Goal: Task Accomplishment & Management: Complete application form

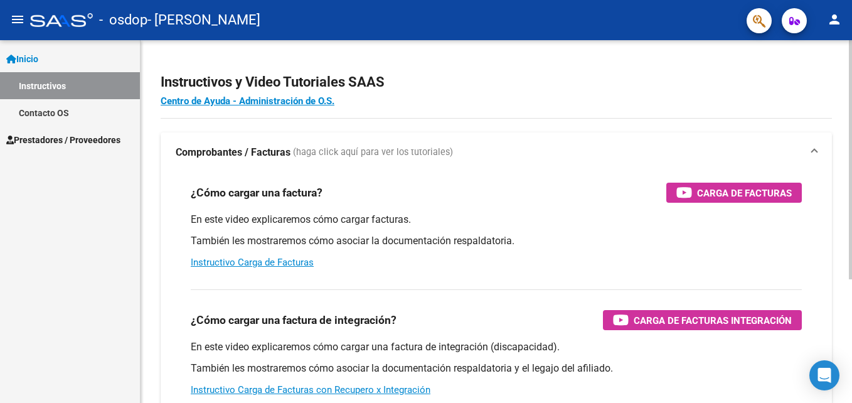
scroll to position [187, 0]
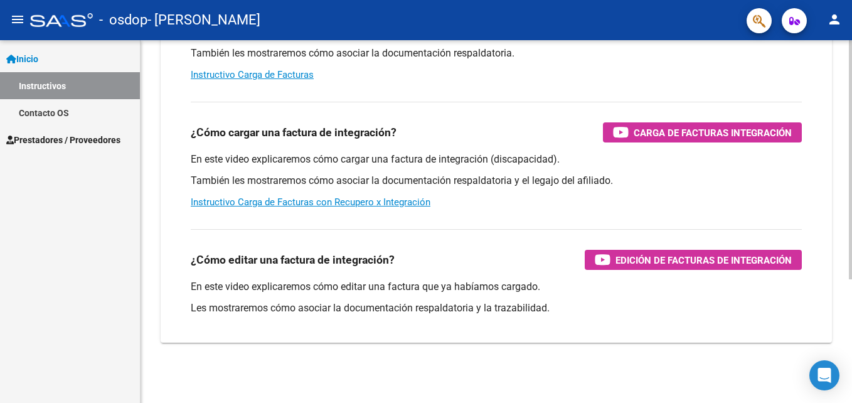
click at [850, 329] on div at bounding box center [849, 221] width 3 height 362
click at [850, 329] on div at bounding box center [849, 283] width 3 height 239
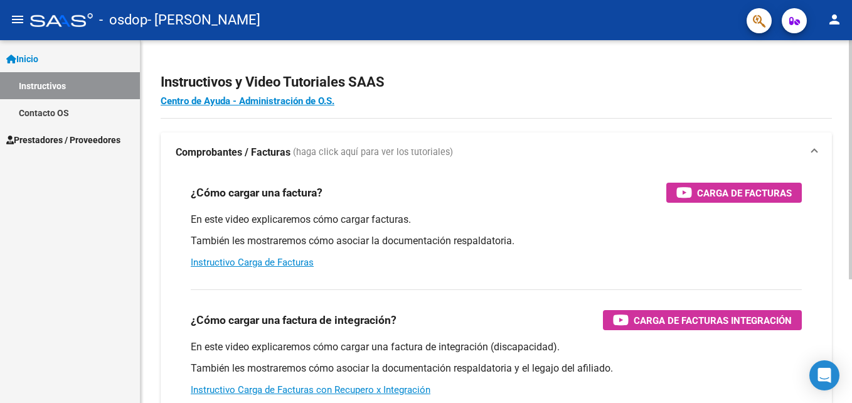
click at [850, 59] on div at bounding box center [849, 221] width 3 height 362
click at [850, 59] on div at bounding box center [849, 159] width 3 height 239
drag, startPoint x: 800, startPoint y: 0, endPoint x: 514, endPoint y: 58, distance: 292.4
click at [514, 58] on div "Instructivos y Video Tutoriales SAAS Centro de Ayuda - Administración de O.S. C…" at bounding box center [495, 315] width 711 height 550
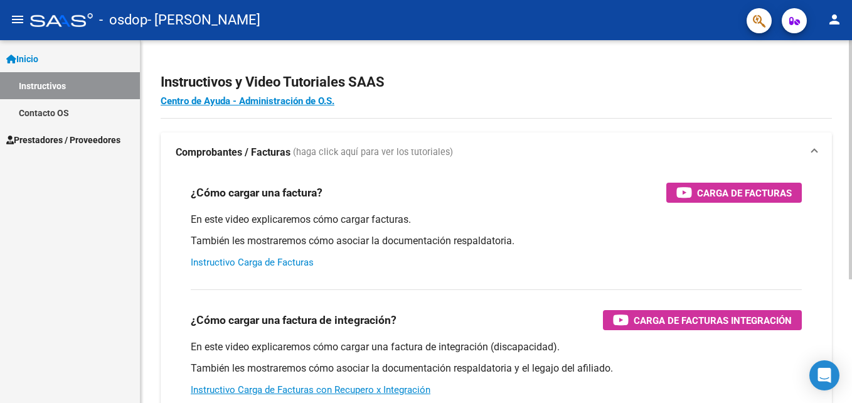
click at [247, 263] on link "Instructivo Carga de Facturas" at bounding box center [252, 261] width 123 height 11
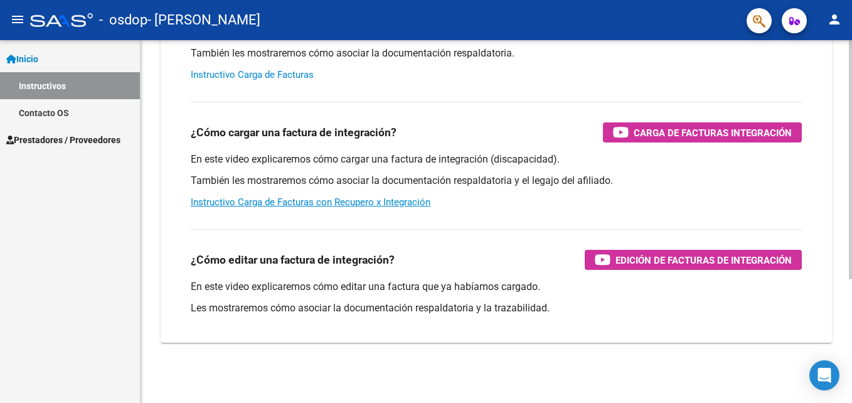
click at [851, 384] on html "menu - osdop - RECABARREN CRISTINA ROSANA person Inicio Instructivos Contacto O…" at bounding box center [426, 201] width 852 height 403
click at [353, 202] on link "Instructivo Carga de Facturas con Recupero x Integración" at bounding box center [311, 201] width 240 height 11
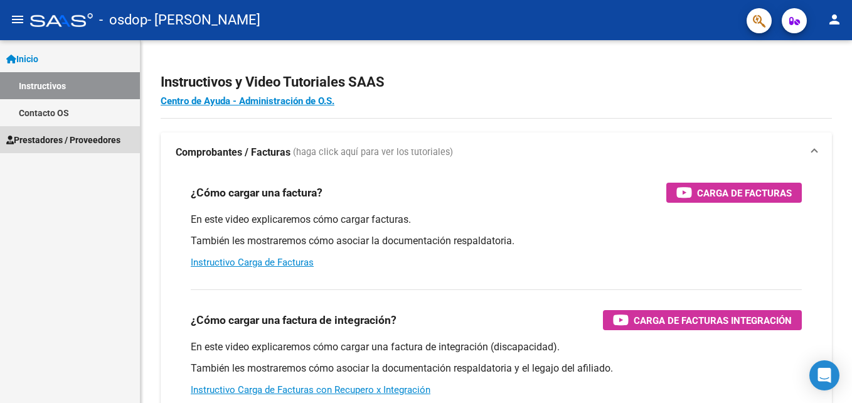
click at [86, 140] on span "Prestadores / Proveedores" at bounding box center [63, 140] width 114 height 14
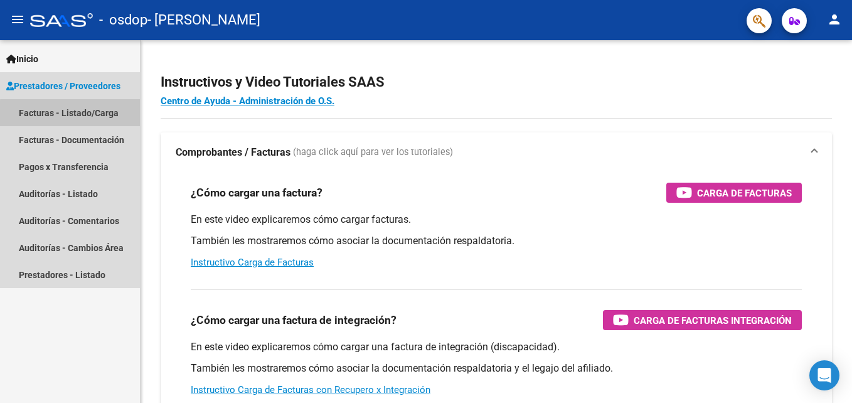
click at [73, 113] on link "Facturas - Listado/Carga" at bounding box center [70, 112] width 140 height 27
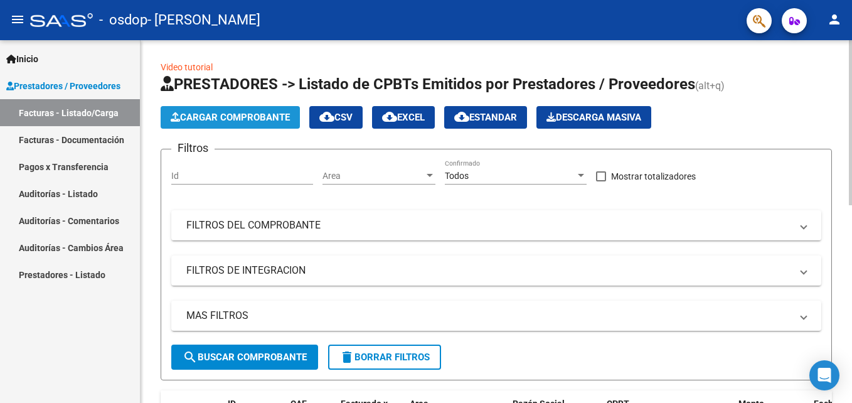
click at [219, 114] on span "Cargar Comprobante" at bounding box center [230, 117] width 119 height 11
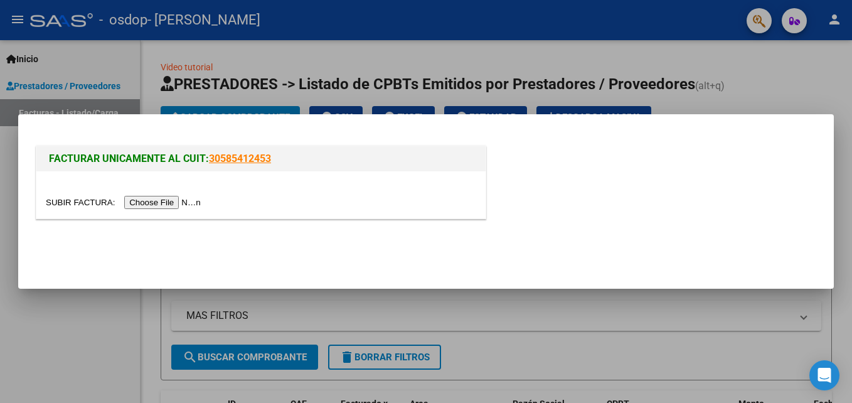
click at [164, 201] on input "file" at bounding box center [125, 202] width 159 height 13
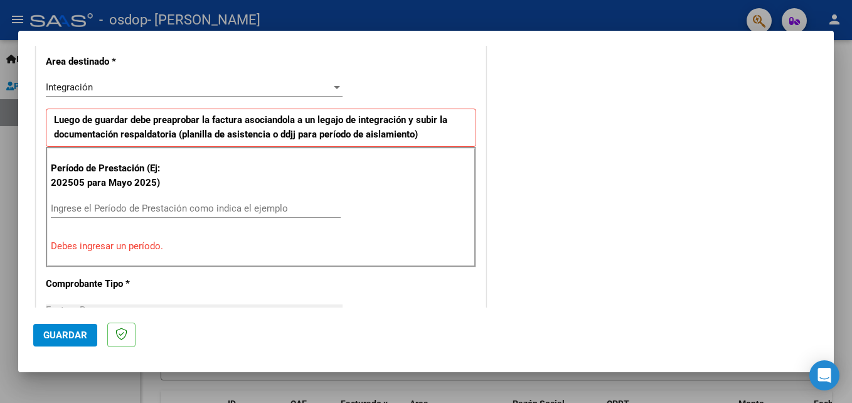
scroll to position [301, 0]
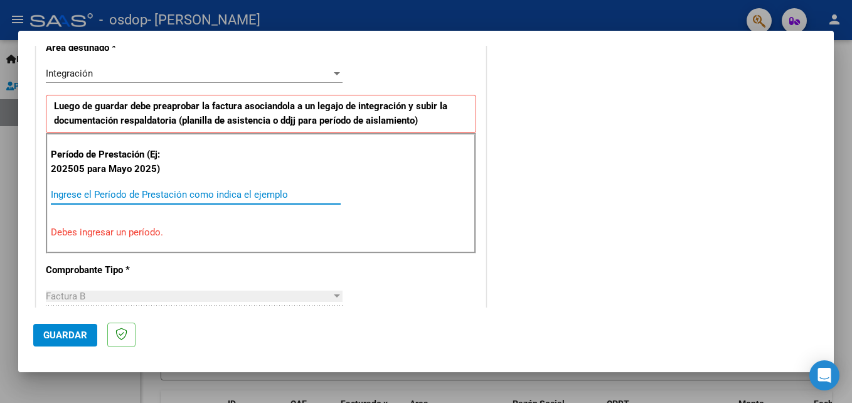
click at [125, 194] on input "Ingrese el Período de Prestación como indica el ejemplo" at bounding box center [196, 194] width 290 height 11
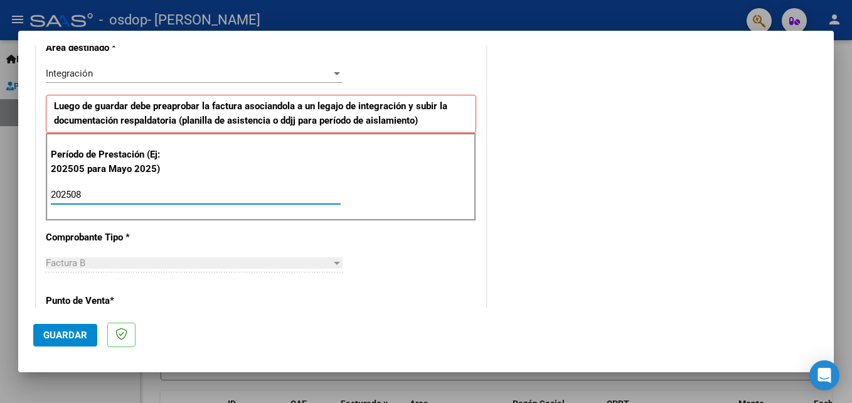
type input "202508"
click at [334, 262] on div at bounding box center [337, 262] width 6 height 3
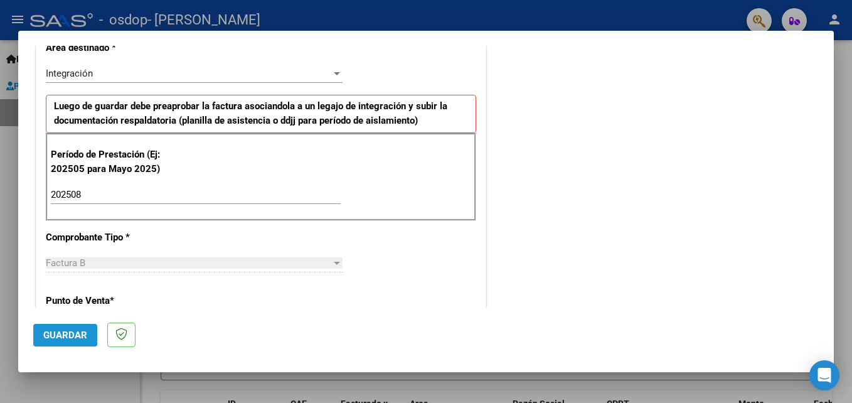
click at [60, 332] on span "Guardar" at bounding box center [65, 334] width 44 height 11
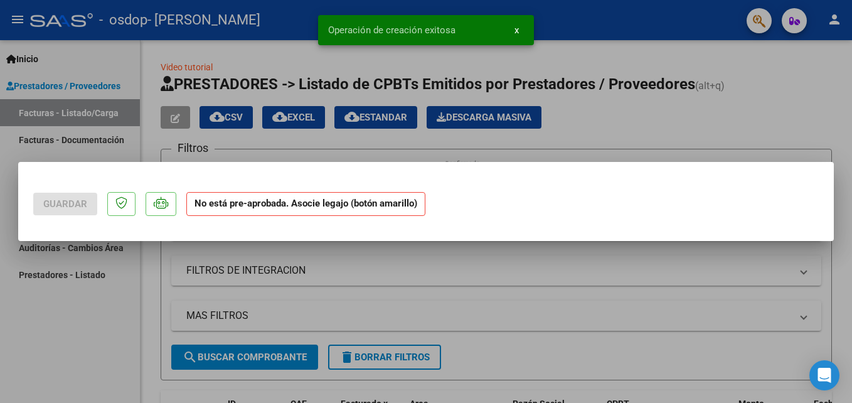
scroll to position [0, 0]
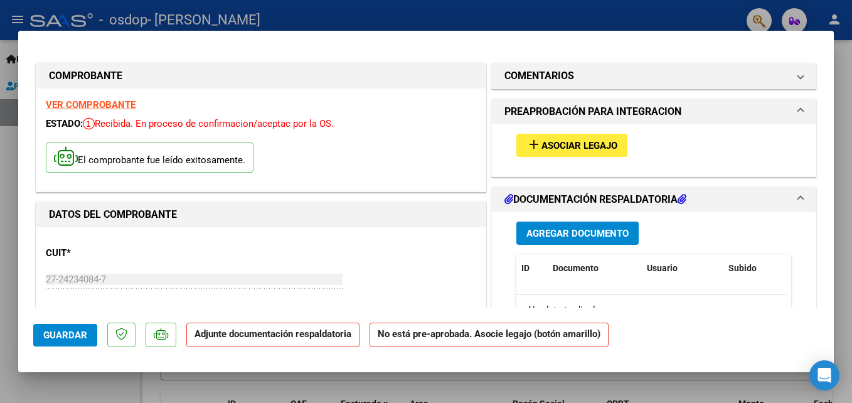
click at [584, 228] on span "Agregar Documento" at bounding box center [577, 233] width 102 height 11
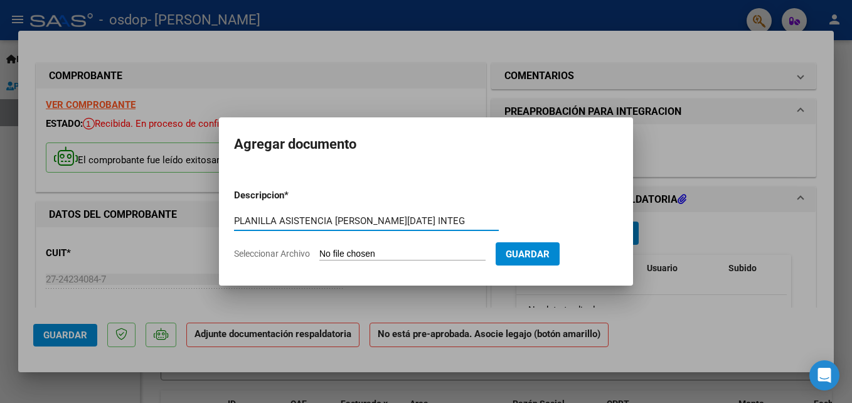
type input "PLANILLA ASISTENCIA TOMAS CUELLO AGOSTO 2025 INTEG"
click at [278, 255] on span "Seleccionar Archivo" at bounding box center [272, 253] width 76 height 10
click at [319, 255] on input "Seleccionar Archivo" at bounding box center [402, 254] width 166 height 12
click at [283, 255] on span "Seleccionar Archivo" at bounding box center [272, 253] width 76 height 10
click at [319, 255] on input "Seleccionar Archivo" at bounding box center [402, 254] width 166 height 12
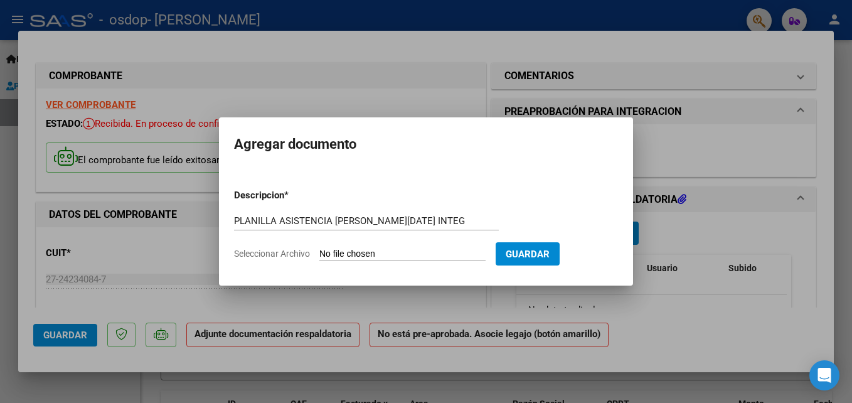
type input "C:\fakepath\planilla integ tomas cuello agosto 2025.pdf"
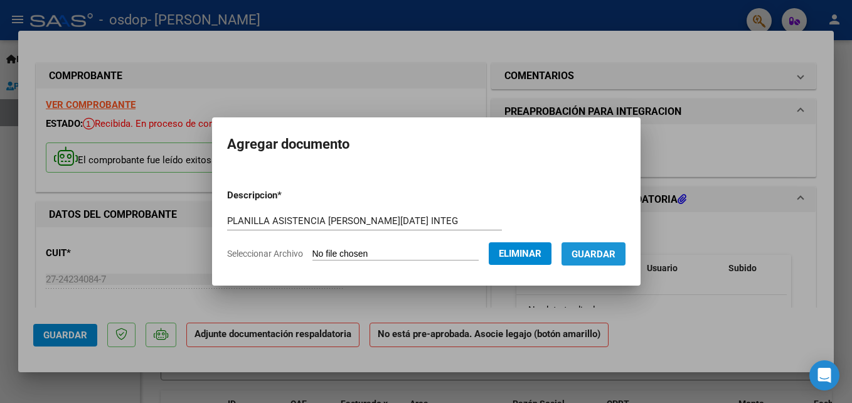
click at [602, 253] on span "Guardar" at bounding box center [593, 253] width 44 height 11
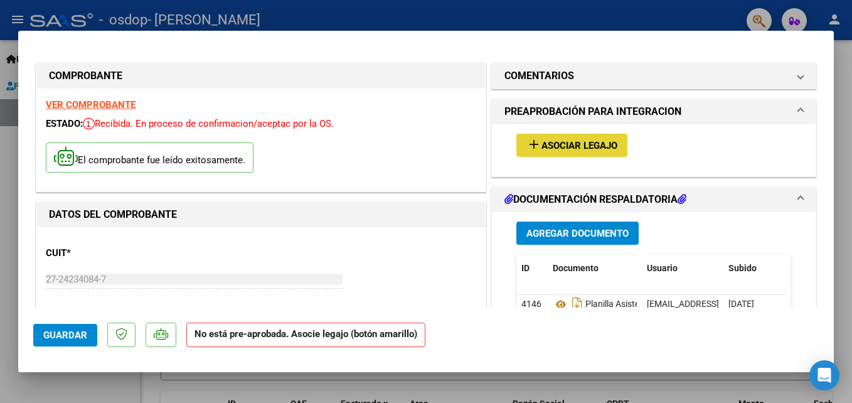
click at [562, 141] on span "Asociar Legajo" at bounding box center [579, 145] width 76 height 11
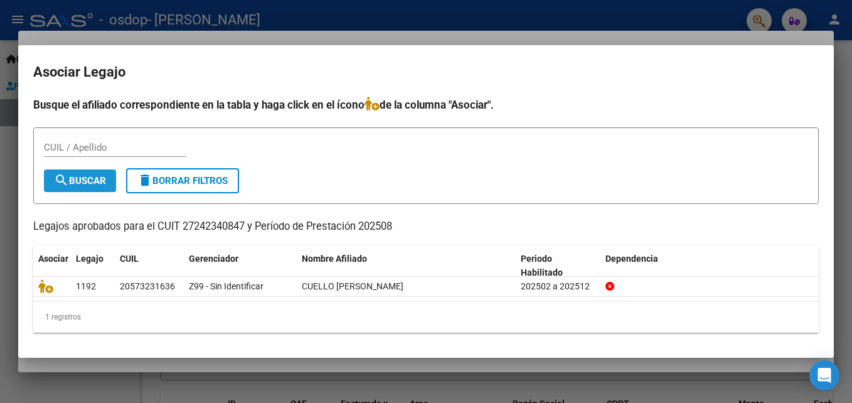
click at [77, 176] on span "search Buscar" at bounding box center [80, 180] width 52 height 11
click at [75, 143] on input "CUIL / Apellido" at bounding box center [115, 147] width 142 height 11
type input "CUELLO"
click at [80, 180] on span "search Buscar" at bounding box center [80, 180] width 52 height 11
click at [451, 13] on div at bounding box center [426, 201] width 852 height 403
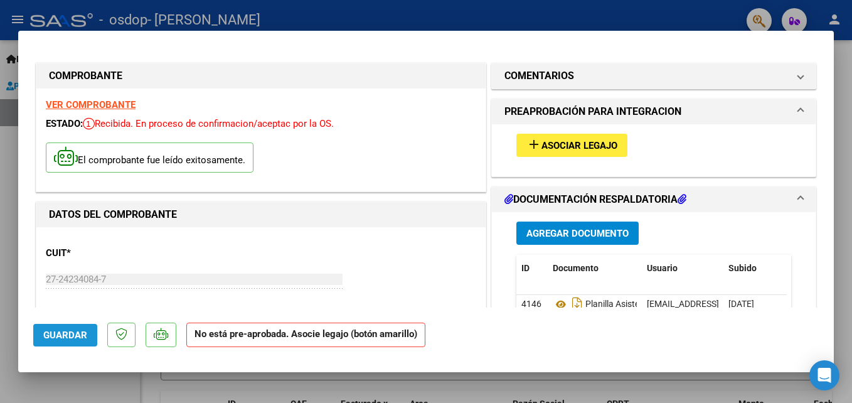
click at [61, 332] on span "Guardar" at bounding box center [65, 334] width 44 height 11
click at [844, 194] on div at bounding box center [426, 201] width 852 height 403
type input "$ 0,00"
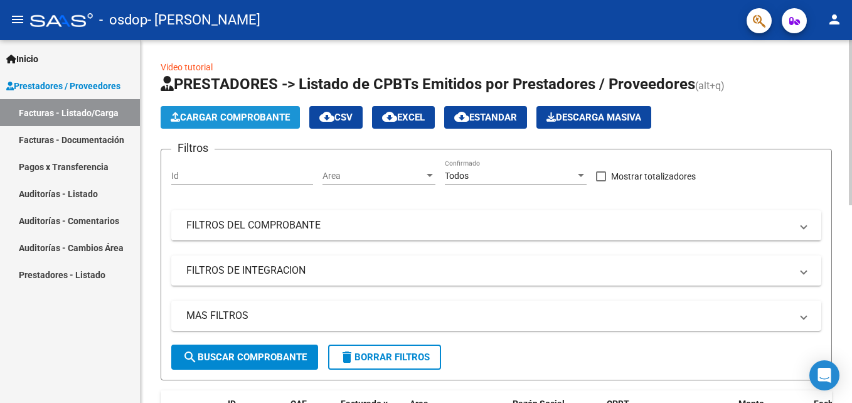
click at [238, 114] on span "Cargar Comprobante" at bounding box center [230, 117] width 119 height 11
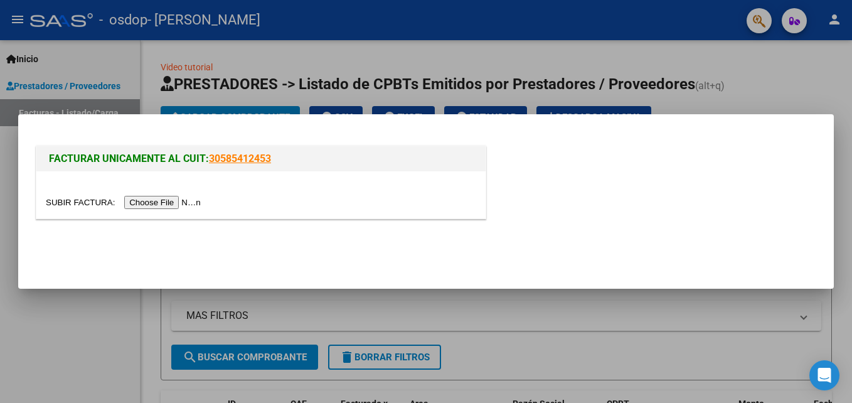
click at [154, 206] on input "file" at bounding box center [125, 202] width 159 height 13
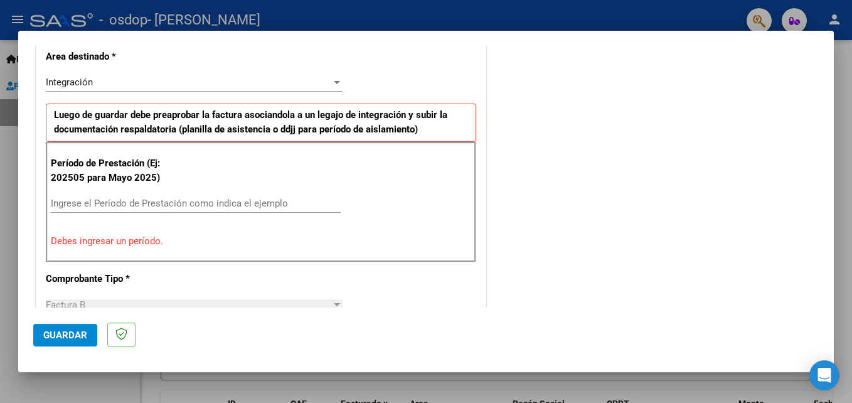
scroll to position [307, 0]
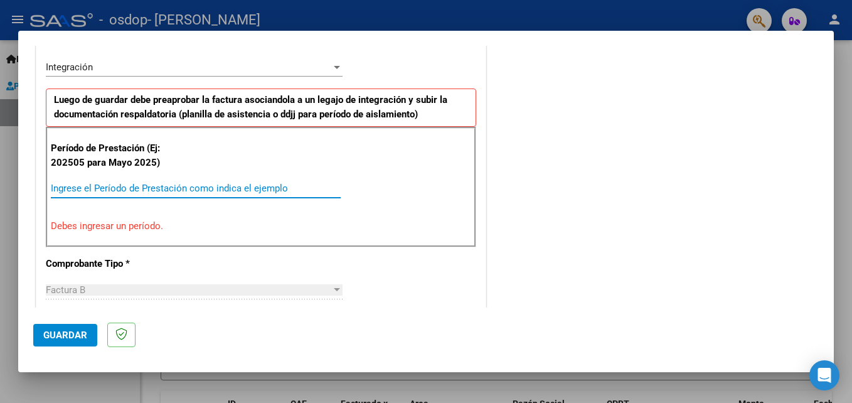
click at [137, 187] on input "Ingrese el Período de Prestación como indica el ejemplo" at bounding box center [196, 187] width 290 height 11
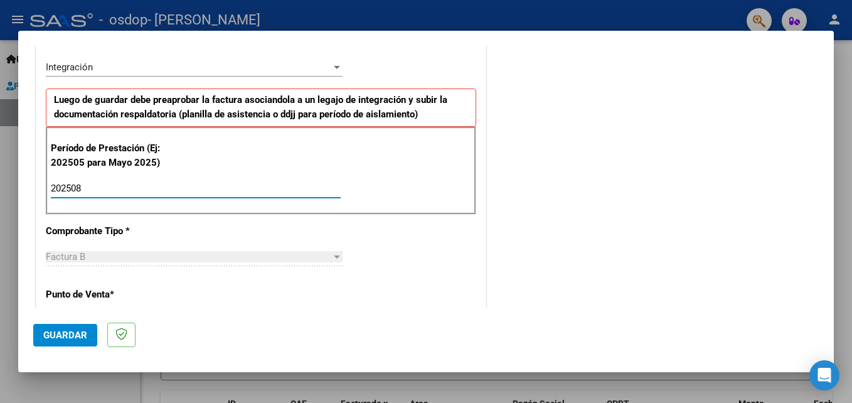
type input "202508"
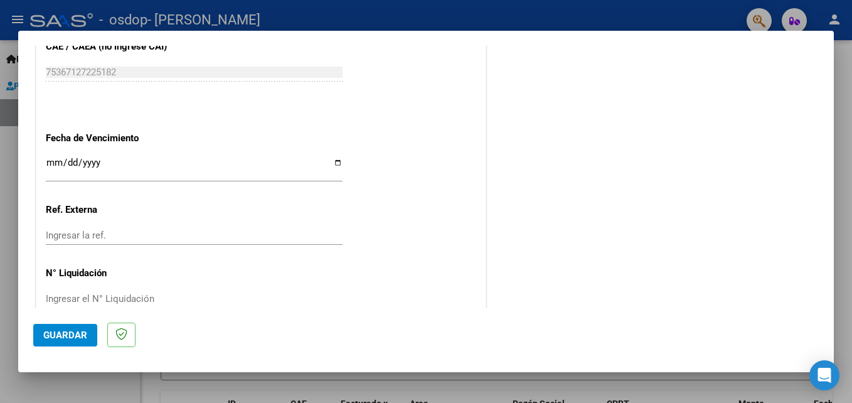
scroll to position [842, 0]
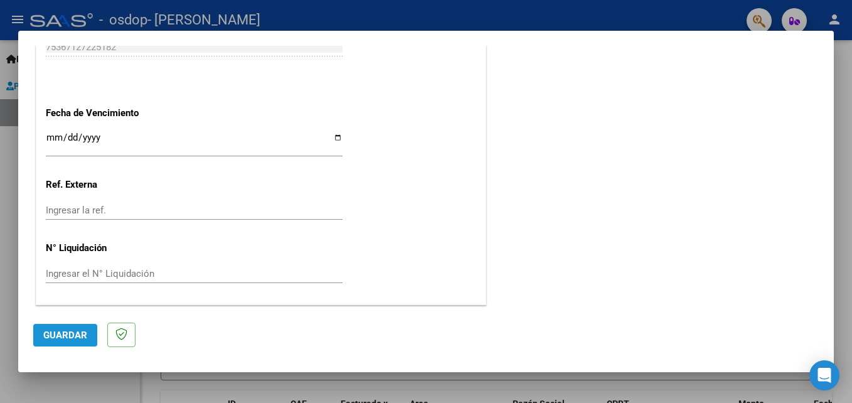
click at [63, 334] on span "Guardar" at bounding box center [65, 334] width 44 height 11
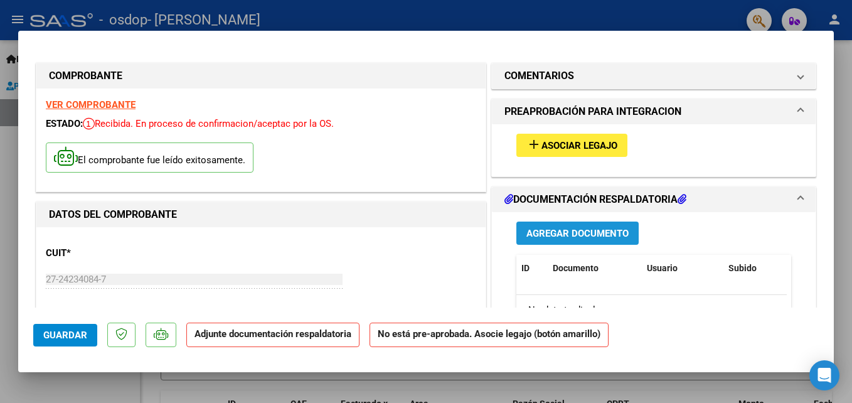
click at [570, 232] on span "Agregar Documento" at bounding box center [577, 233] width 102 height 11
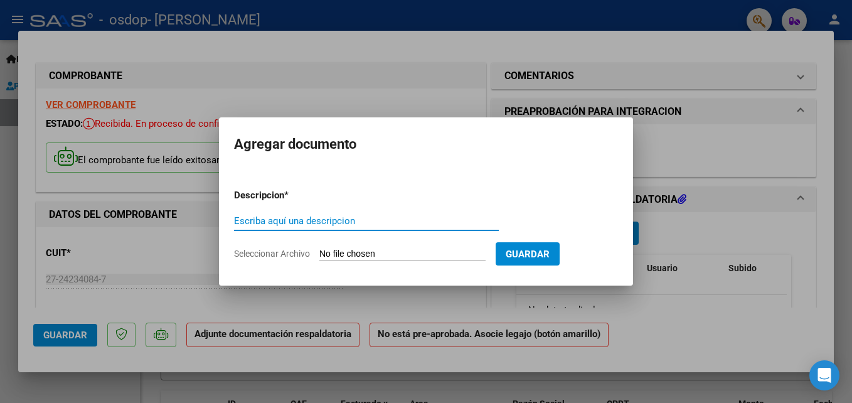
click at [275, 256] on span "Seleccionar Archivo" at bounding box center [272, 253] width 76 height 10
click at [319, 256] on input "Seleccionar Archivo" at bounding box center [402, 254] width 166 height 12
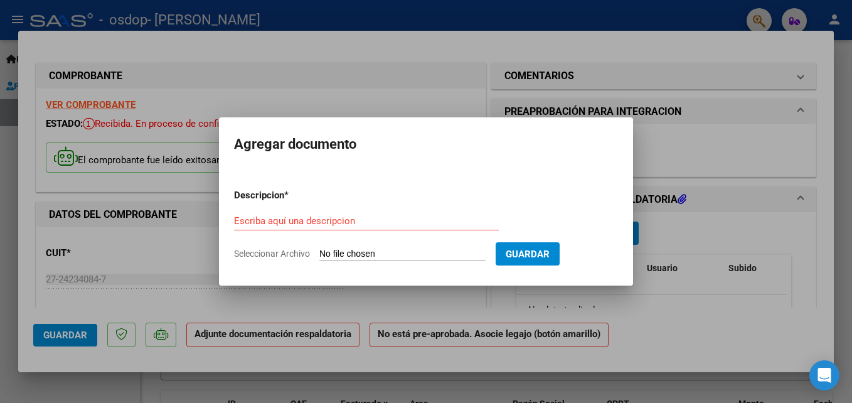
type input "C:\fakepath\planilla integ elias albornoz agosto 2025.pdf"
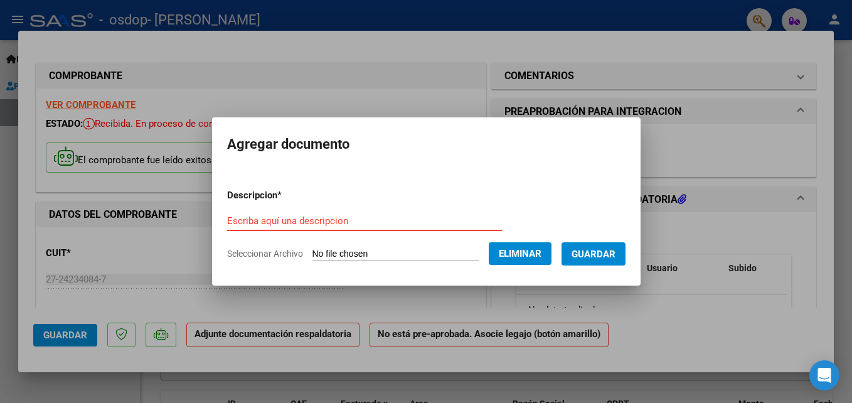
click at [300, 220] on input "Escriba aquí una descripcion" at bounding box center [364, 220] width 275 height 11
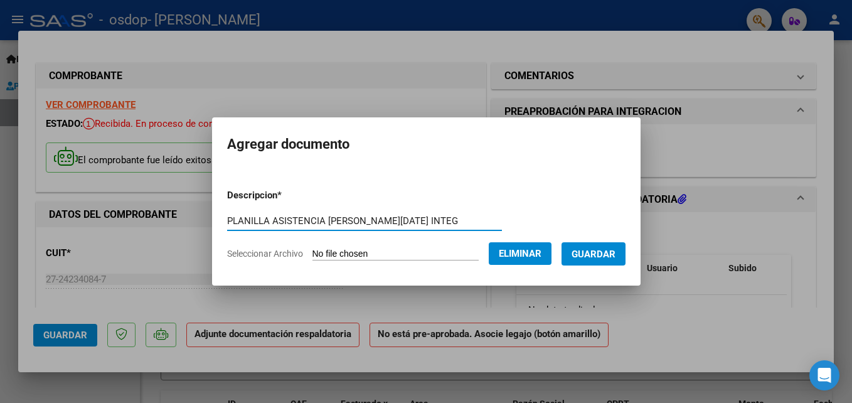
type input "PLANILLA ASISTENCIA ELIAS ALBORNOZ AGOSTO 2025 INTEG"
click at [578, 253] on span "Guardar" at bounding box center [593, 253] width 44 height 11
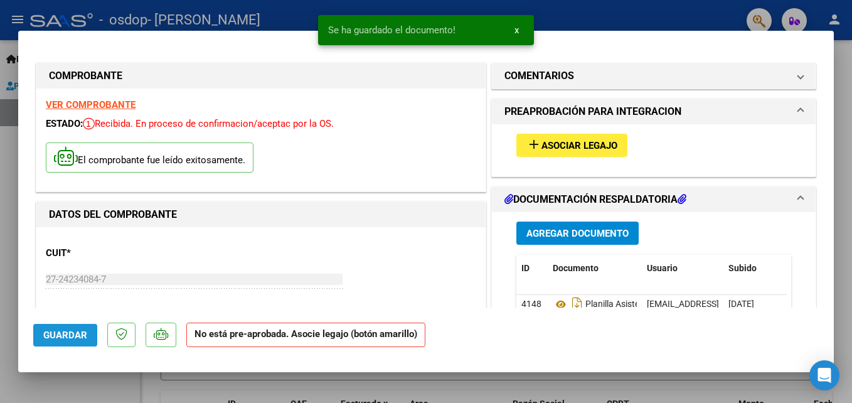
click at [67, 334] on span "Guardar" at bounding box center [65, 334] width 44 height 11
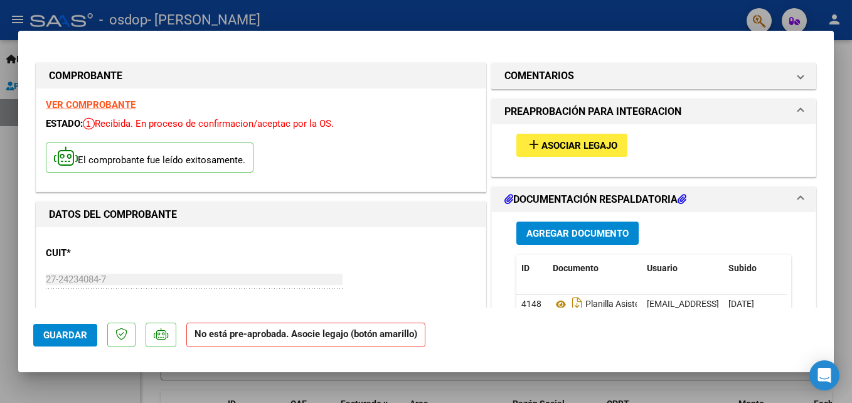
click at [843, 53] on div at bounding box center [426, 201] width 852 height 403
type input "$ 0,00"
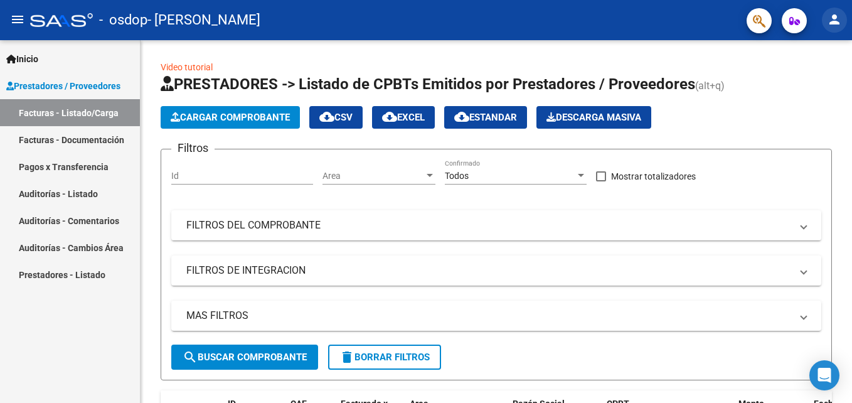
click at [833, 19] on mat-icon "person" at bounding box center [833, 19] width 15 height 15
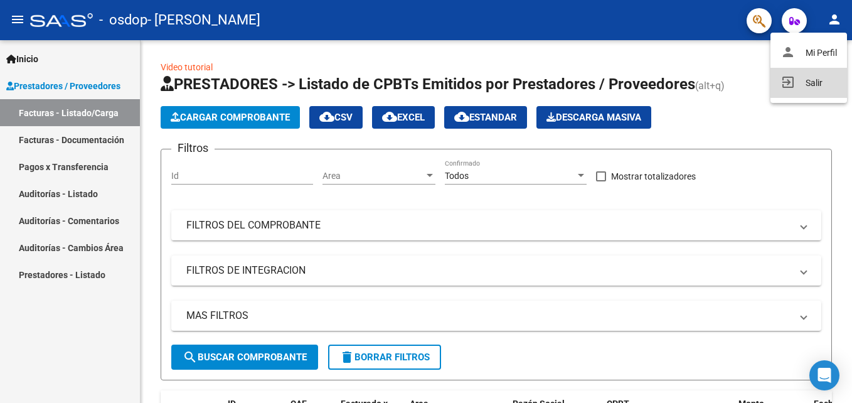
click at [812, 82] on button "exit_to_app Salir" at bounding box center [808, 83] width 76 height 30
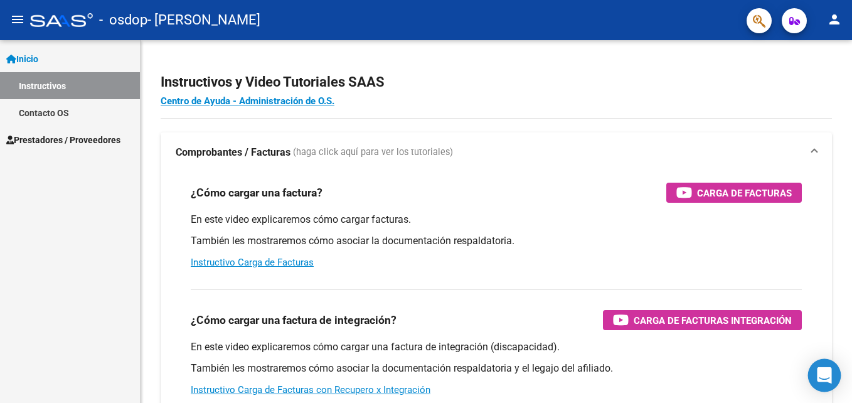
click at [820, 377] on icon "Open Intercom Messenger" at bounding box center [824, 375] width 16 height 16
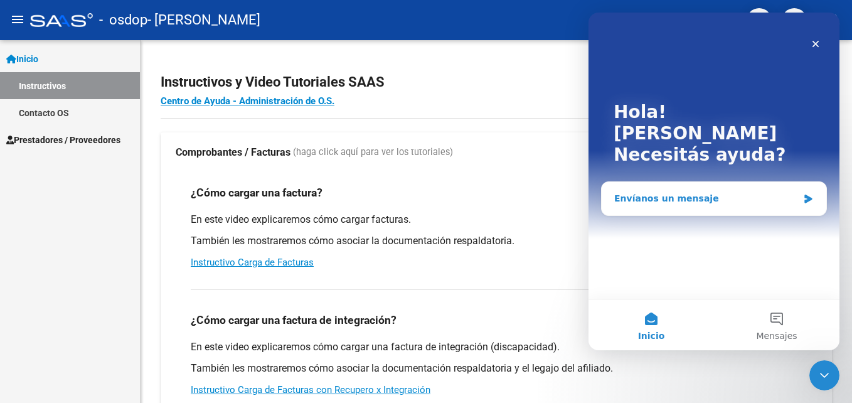
click at [667, 186] on div "Envíanos un mensaje" at bounding box center [713, 198] width 224 height 33
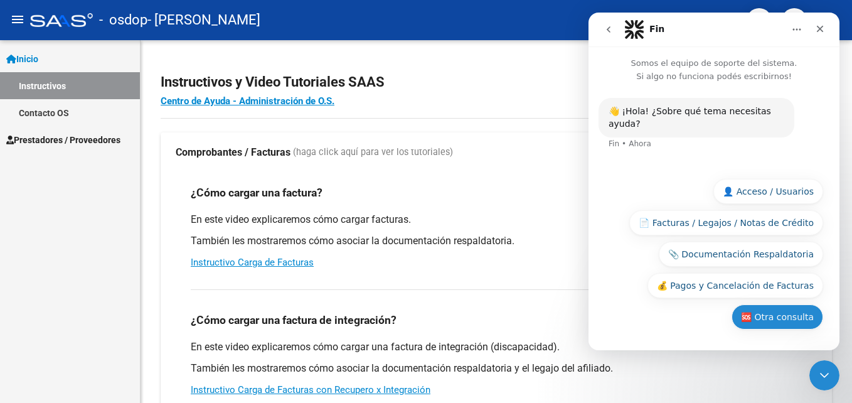
click at [776, 318] on button "🆘 Otra consulta" at bounding box center [777, 316] width 92 height 25
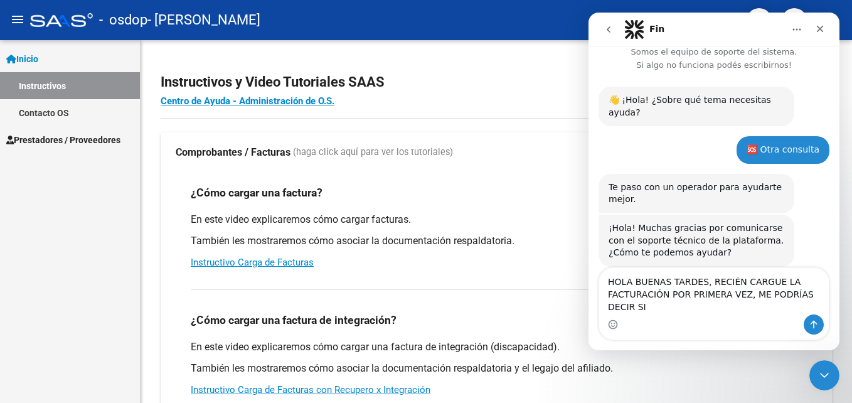
scroll to position [24, 0]
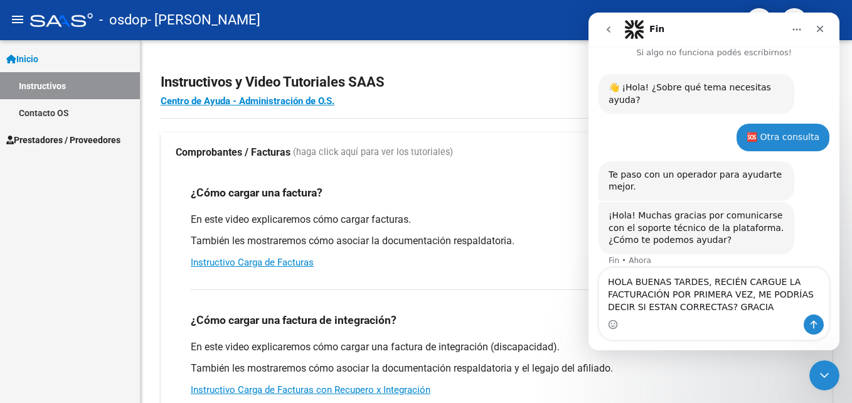
type textarea "HOLA BUENAS TARDES, RECIÉN CARGUE LA FACTURACIÓN POR PRIMERA VEZ, ME PODRÍAS DE…"
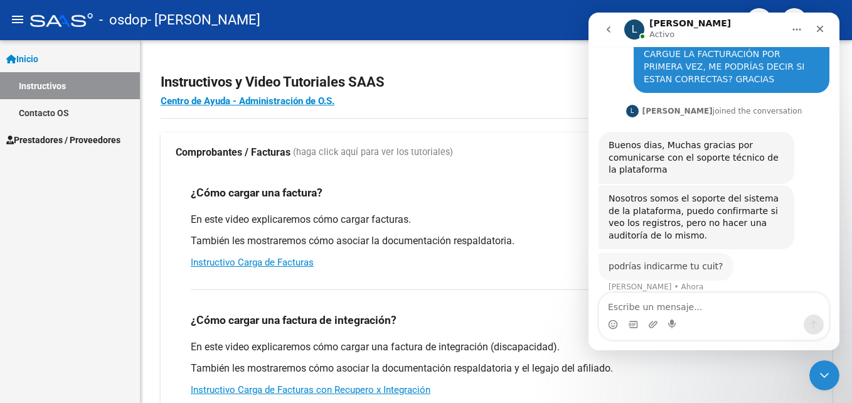
scroll to position [258, 0]
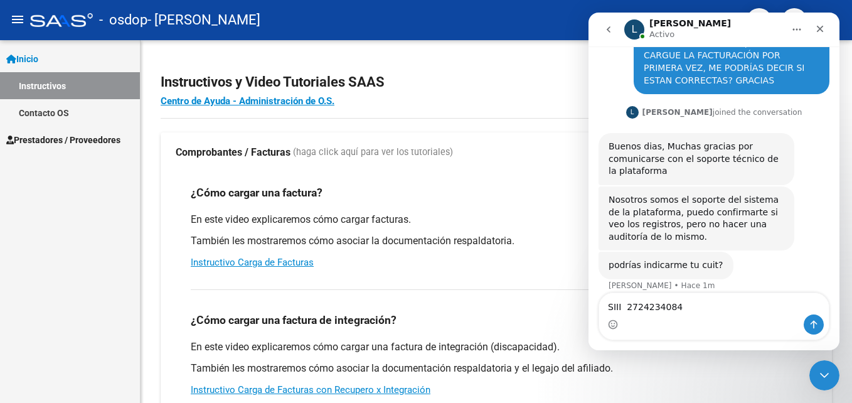
type textarea "SIII 27242340847"
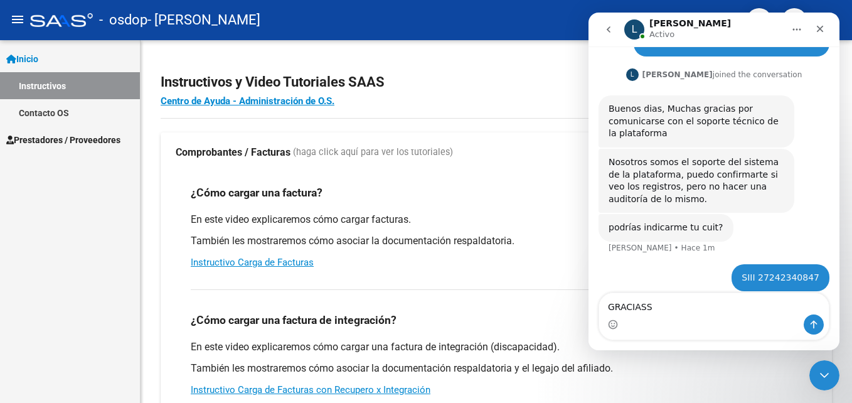
type textarea "GRACIASSS"
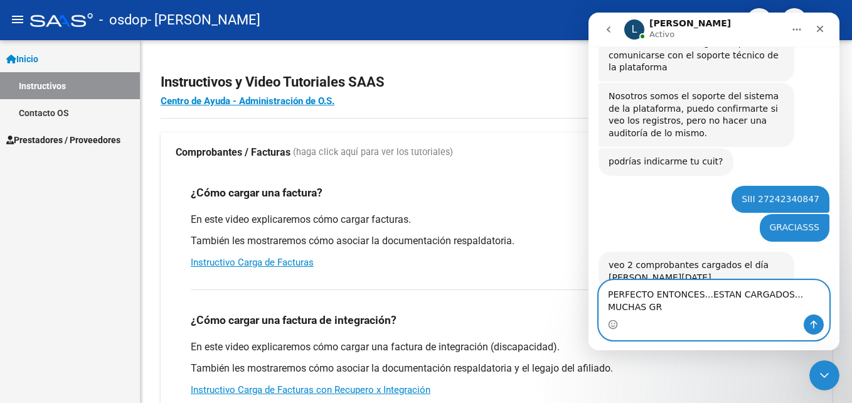
scroll to position [374, 0]
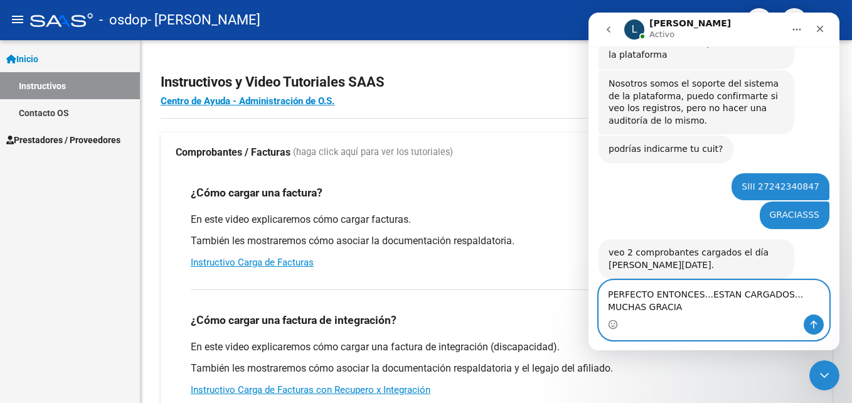
type textarea "PERFECTO ENTONCES...ESTAN CARGADOS... MUCHAS GRACIAS"
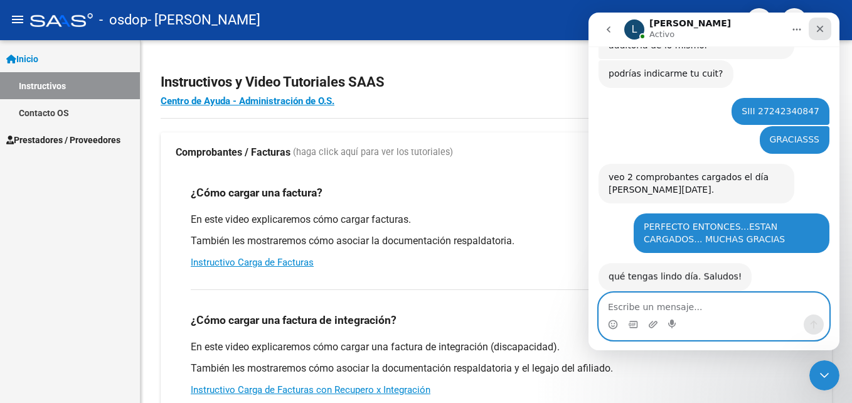
scroll to position [448, 0]
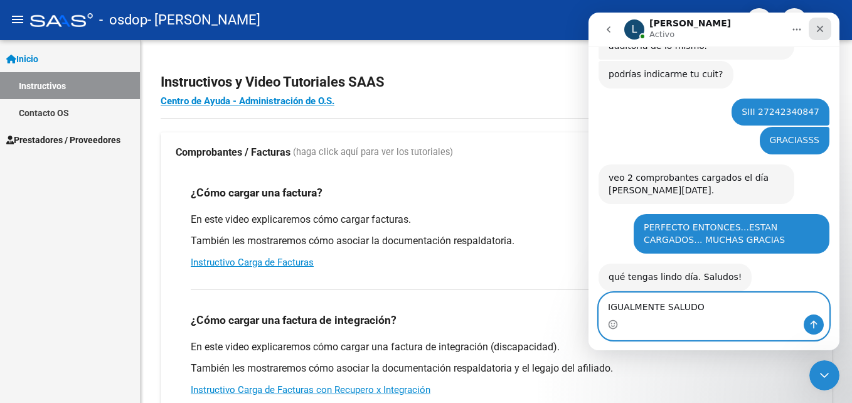
type textarea "IGUALMENTE SALUDOS"
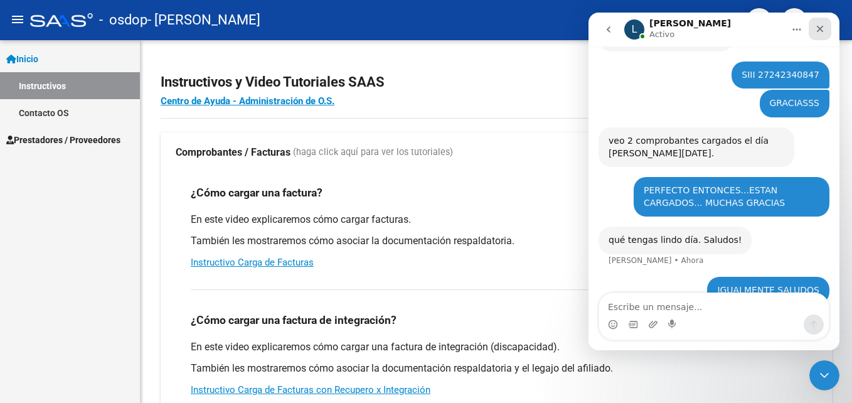
click at [820, 28] on icon "Cerrar" at bounding box center [819, 29] width 7 height 7
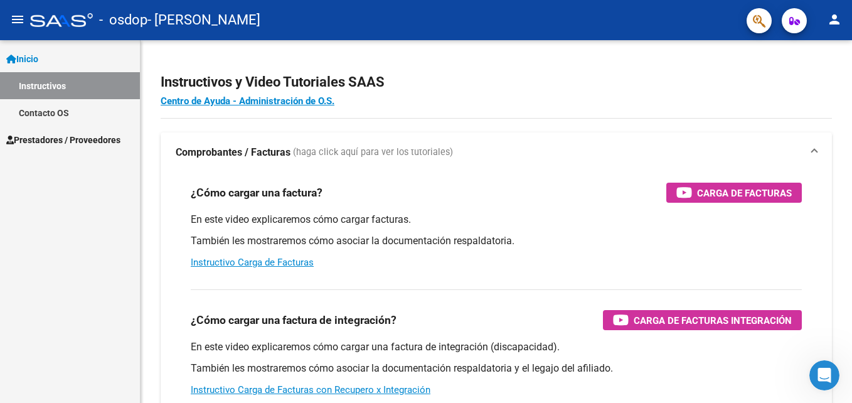
click at [837, 17] on mat-icon "person" at bounding box center [833, 19] width 15 height 15
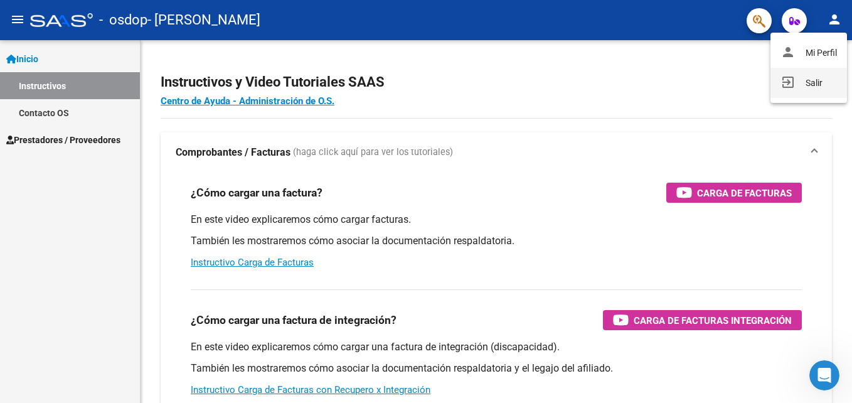
click at [812, 79] on button "exit_to_app Salir" at bounding box center [808, 83] width 76 height 30
